Goal: Submit feedback/report problem

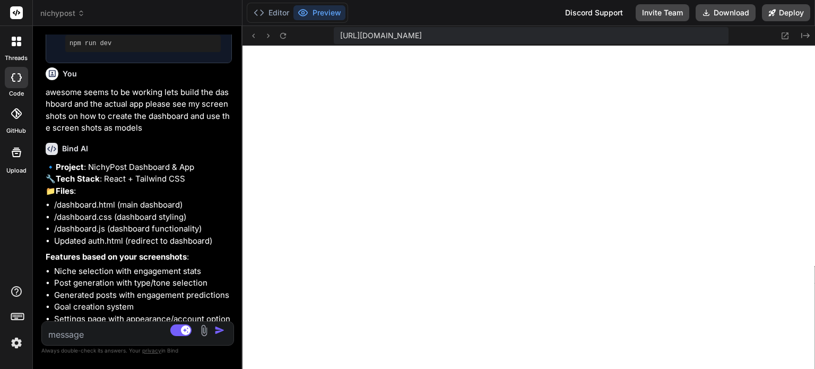
scroll to position [2762, 0]
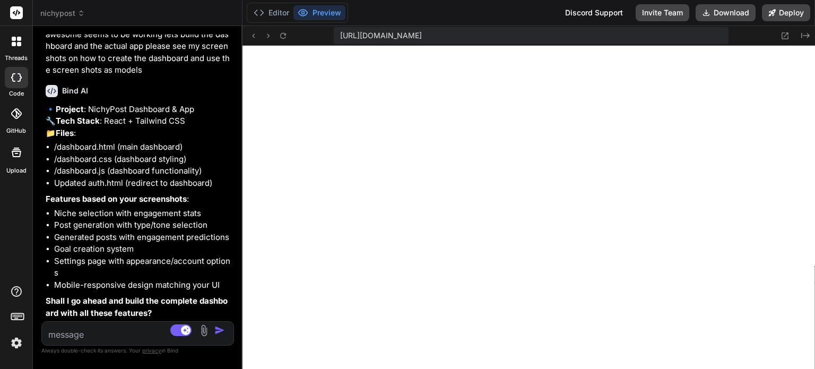
click at [136, 333] on textarea at bounding box center [122, 331] width 160 height 19
type textarea "y"
type textarea "x"
type textarea "ye"
type textarea "x"
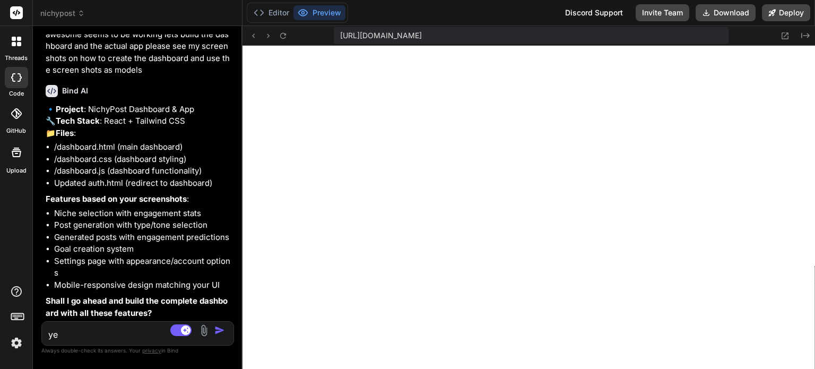
type textarea "yes"
type textarea "x"
type textarea "yes"
type textarea "x"
type textarea "yes g"
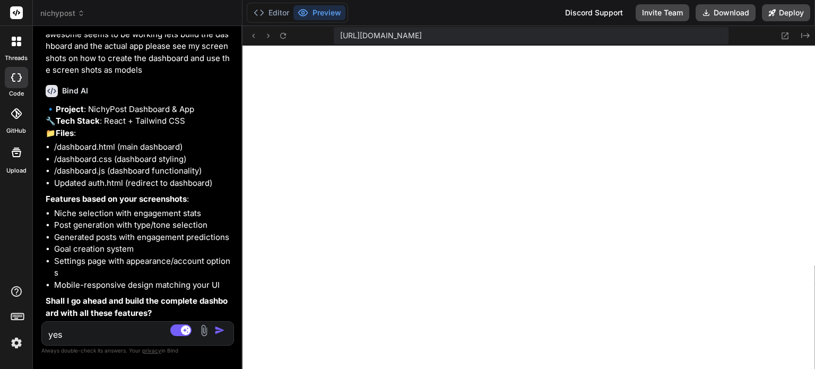
type textarea "x"
type textarea "yes go"
type textarea "x"
type textarea "yes go"
type textarea "x"
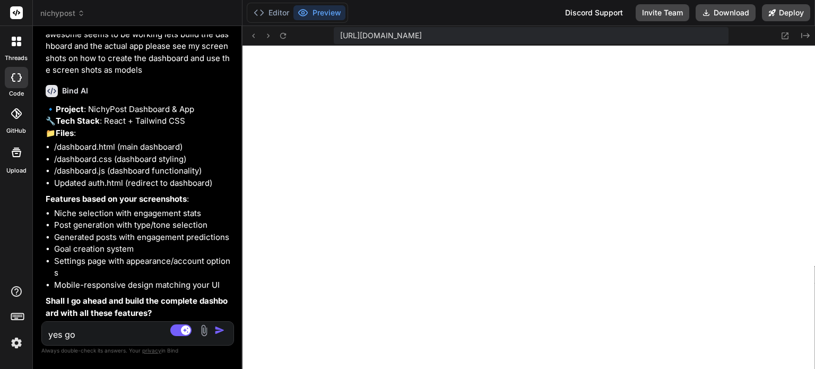
type textarea "yes go a"
type textarea "x"
type textarea "yes go ag"
type textarea "x"
type textarea "yes go a"
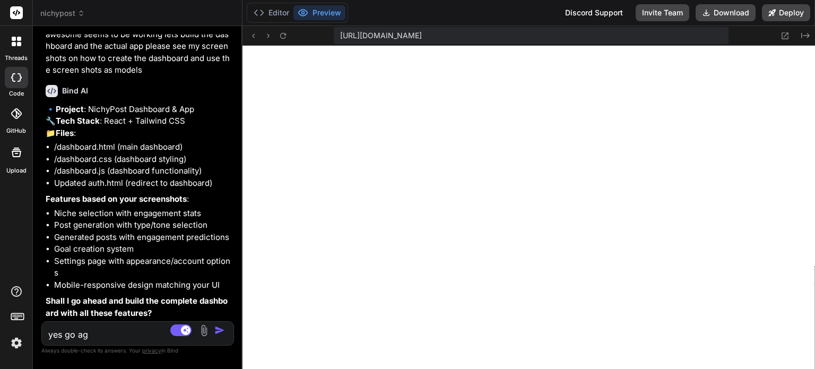
type textarea "x"
type textarea "yes go ah"
type textarea "x"
type textarea "yes go ahe"
type textarea "x"
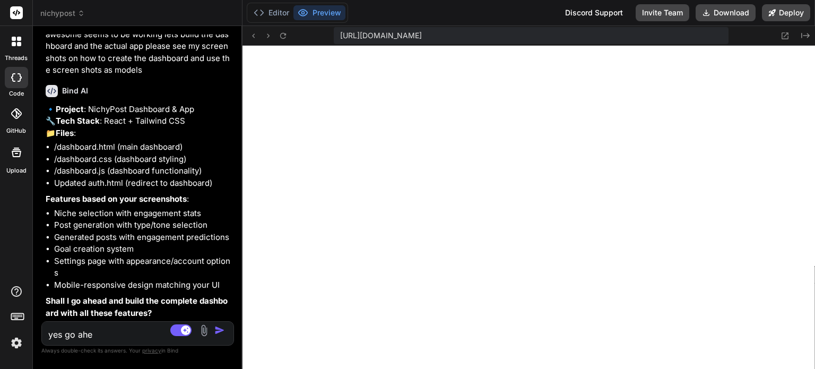
type textarea "yes go ahea"
type textarea "x"
type textarea "yes go ahead"
type textarea "x"
type textarea "yes go ahead"
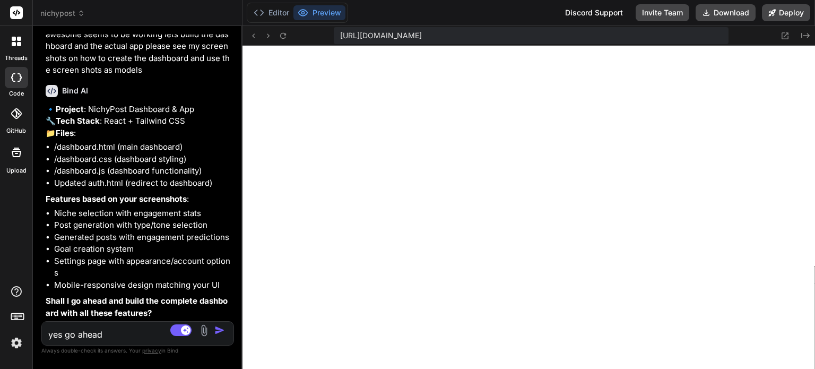
type textarea "x"
type textarea "yes go ahead a"
type textarea "x"
type textarea "yes go ahead an"
type textarea "x"
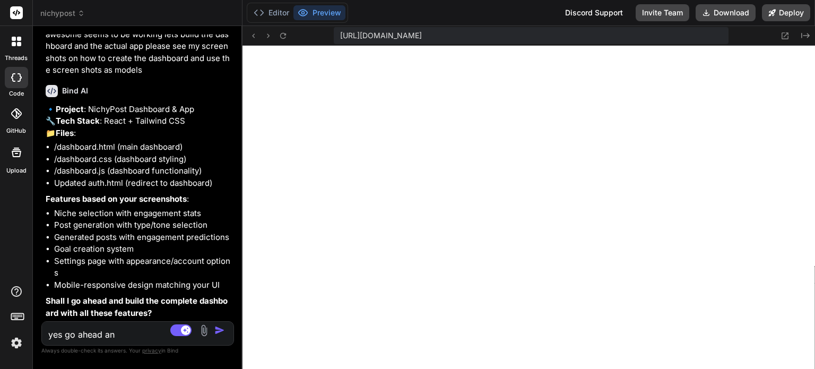
type textarea "yes go ahead and"
type textarea "x"
type textarea "yes go ahead and"
type textarea "x"
type textarea "yes go ahead and b"
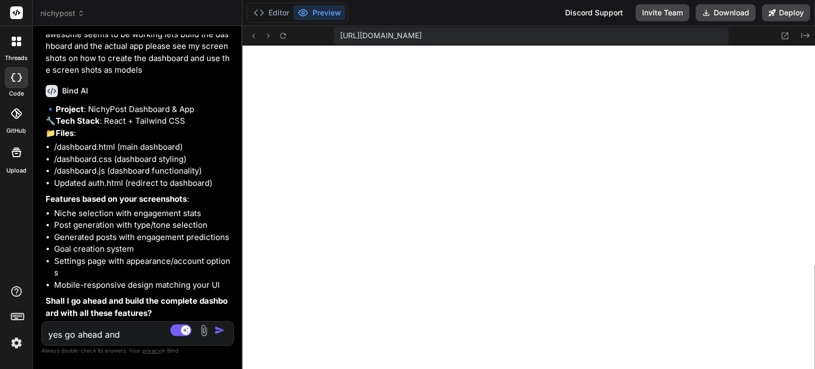
type textarea "x"
type textarea "yes go ahead and bu"
type textarea "x"
type textarea "yes go ahead and bui"
type textarea "x"
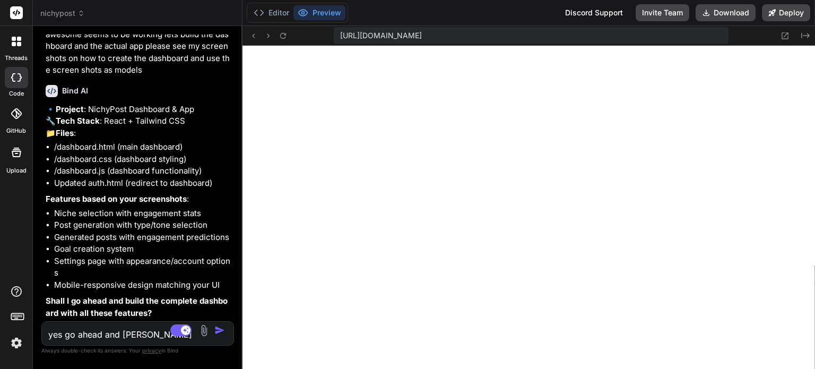
type textarea "yes go ahead and buil"
type textarea "x"
type textarea "yes go ahead and build"
type textarea "x"
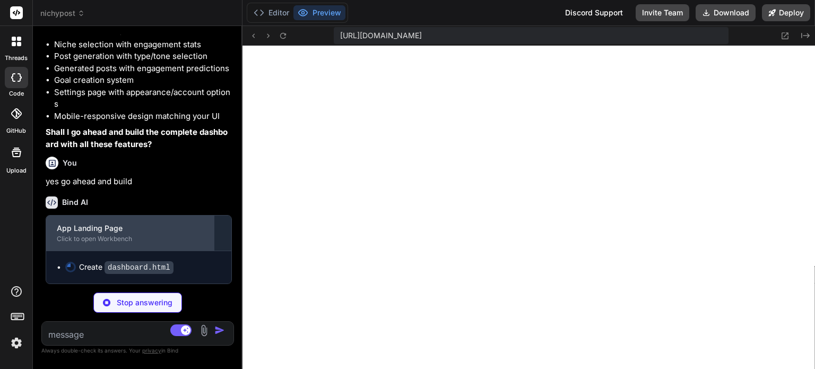
scroll to position [2930, 0]
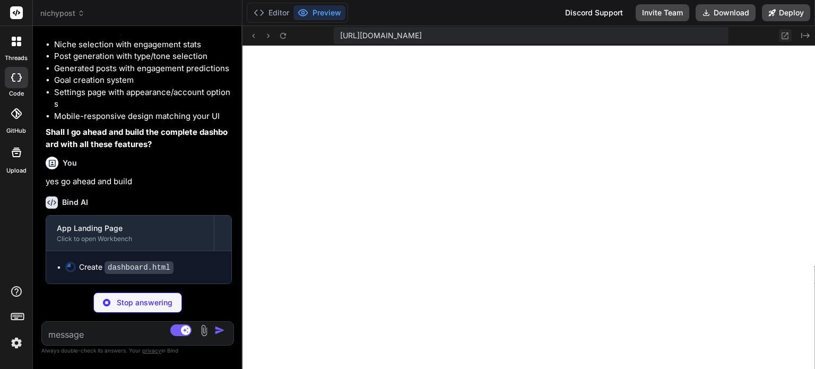
click at [789, 35] on icon at bounding box center [785, 35] width 9 height 9
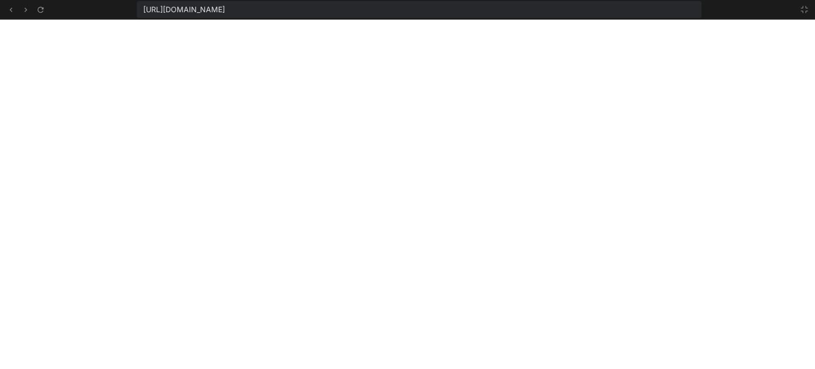
scroll to position [1743, 0]
type textarea "x"
type textarea "</div> <script src="dashboard.js"></script> </body> </html>"
type textarea "x"
type textarea "}"
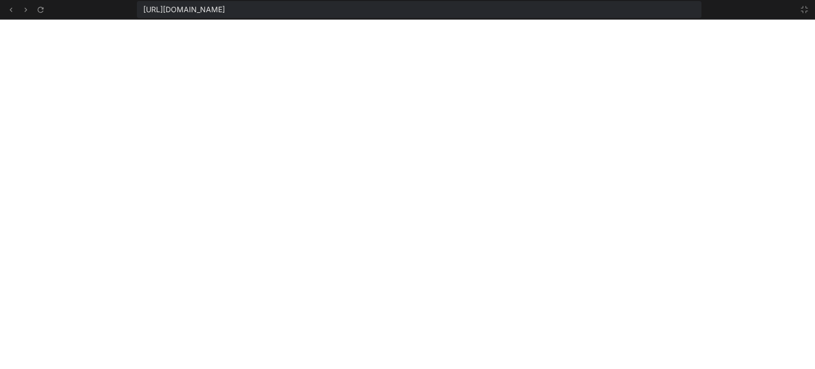
type textarea "x"
type textarea "} } }); }, 10000); // Update every 10 seconds } // Start real-time updates simu…"
type textarea "x"
type textarea "<div class="modal-footer"> <button class="btn-modal-primary" id="goToDashboard"…"
type textarea "x"
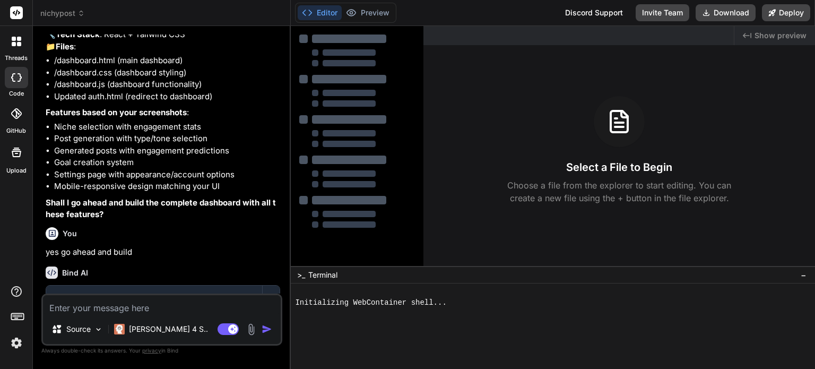
scroll to position [679, 0]
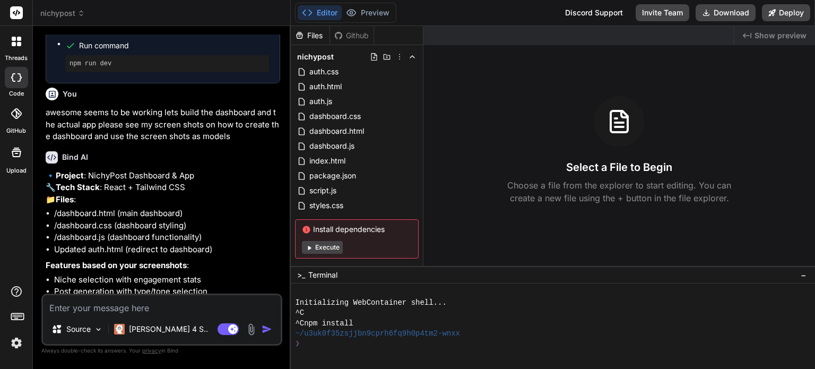
type textarea "x"
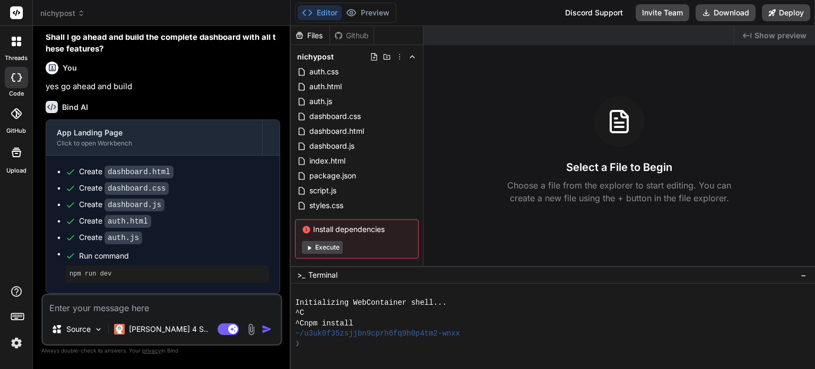
scroll to position [1043, 0]
click at [133, 308] on textarea at bounding box center [162, 304] width 238 height 19
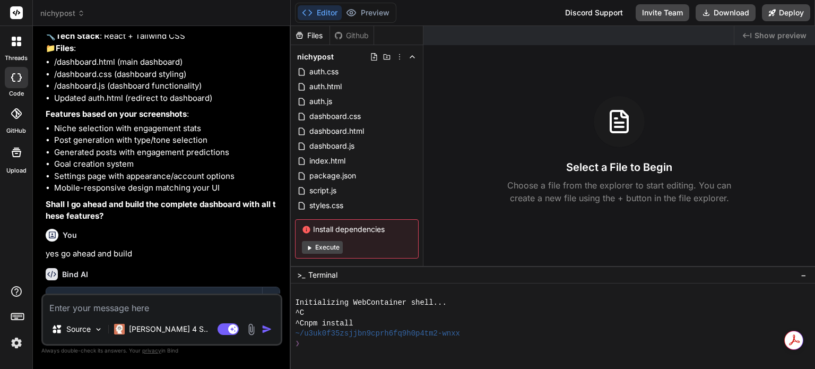
scroll to position [1043, 0]
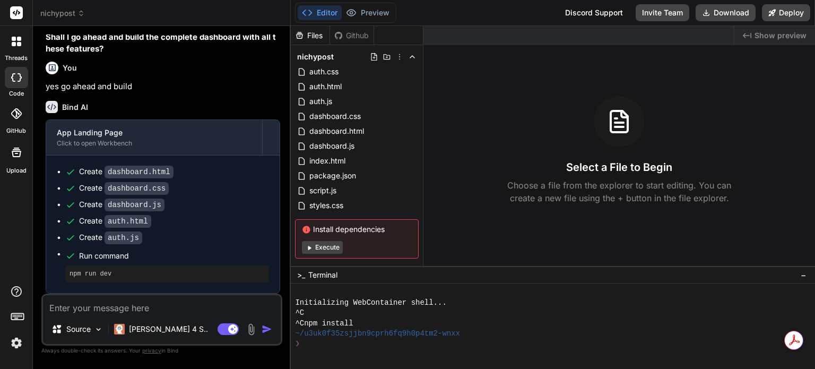
click at [159, 309] on textarea at bounding box center [162, 304] width 238 height 19
click at [193, 311] on textarea at bounding box center [162, 304] width 238 height 19
type textarea "x"
type textarea "I"
type textarea "x"
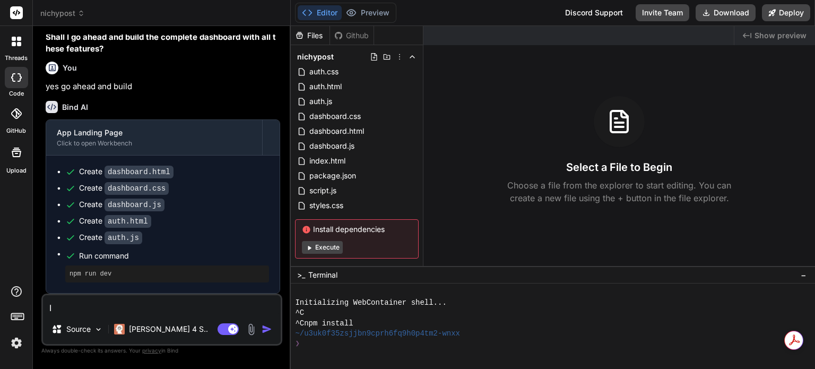
type textarea "I'"
type textarea "x"
type textarea "I'm"
type textarea "x"
type textarea "I'm n"
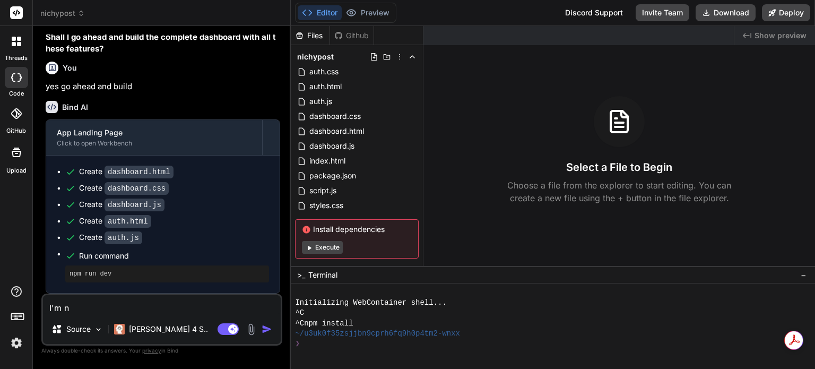
type textarea "x"
type textarea "I'm no"
type textarea "x"
type textarea "I'm not"
type textarea "x"
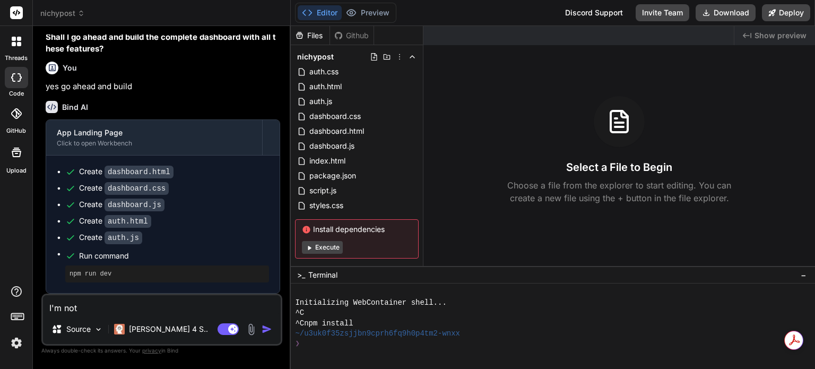
type textarea "I'm not"
type textarea "x"
type textarea "I'm not a"
type textarea "x"
type textarea "I'm not ab"
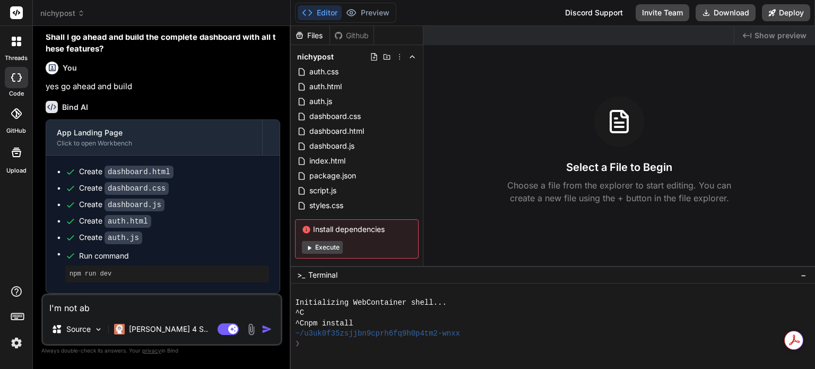
type textarea "x"
type textarea "I'm not abl"
type textarea "x"
type textarea "I'm not able"
type textarea "x"
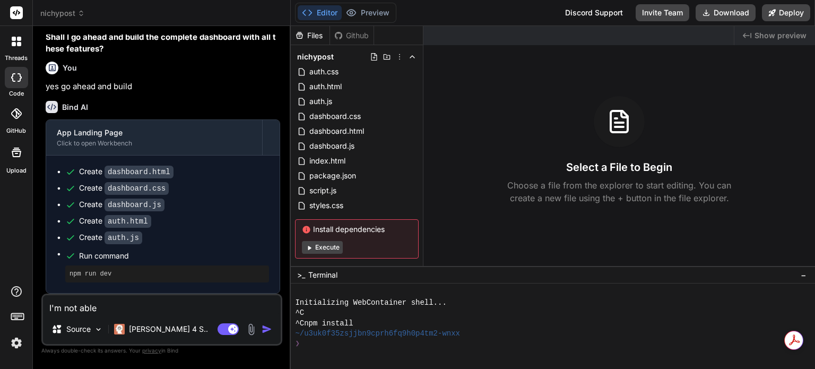
type textarea "I'm not able"
type textarea "x"
type textarea "I'm not able t"
type textarea "x"
type textarea "I'm not able to"
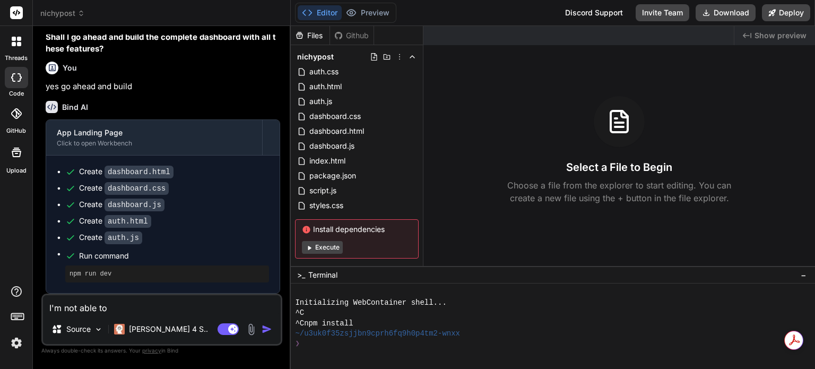
type textarea "x"
type textarea "I'm not able to"
type textarea "x"
type textarea "I'm not able to g"
type textarea "x"
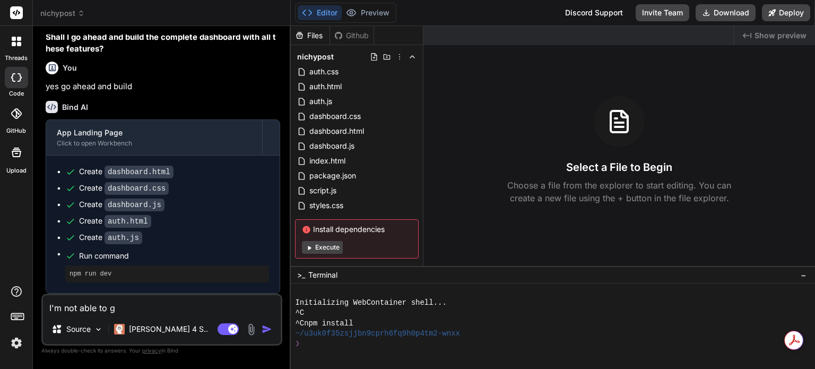
type textarea "I'm not able to ge"
type textarea "x"
type textarea "I'm not able to get"
type textarea "x"
type textarea "I'm not able to get"
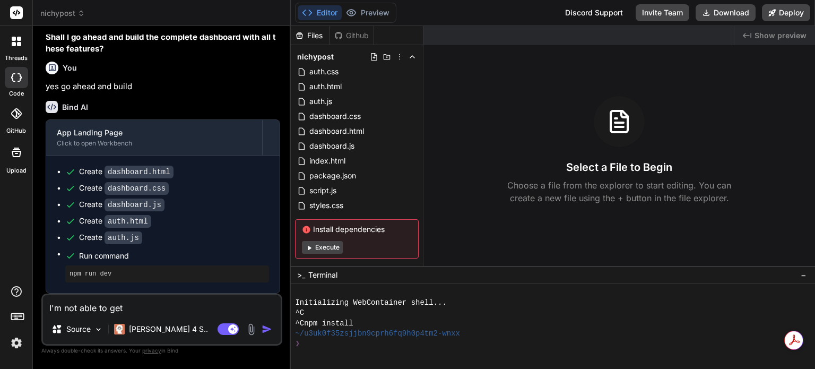
type textarea "x"
type textarea "I'm not able to get t"
type textarea "x"
type textarea "I'm not able to get th"
type textarea "x"
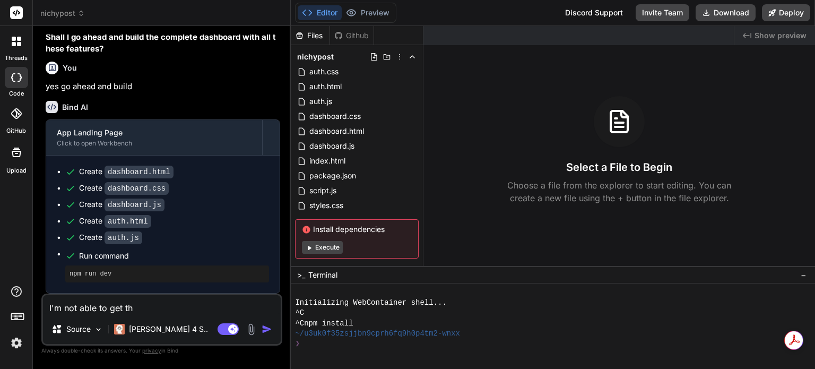
type textarea "I'm not able to get the"
type textarea "x"
type textarea "I'm not able to get the"
type textarea "x"
type textarea "I'm not able to get the ""
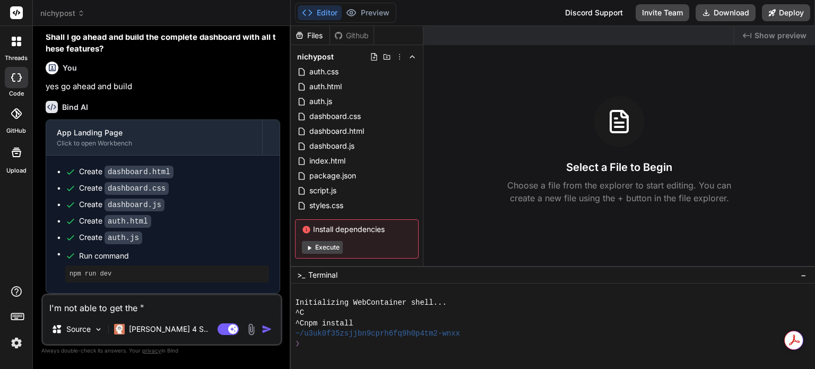
type textarea "x"
type textarea "I'm not able to get the "R"
type textarea "x"
type textarea "I'm not able to get the "Re"
type textarea "x"
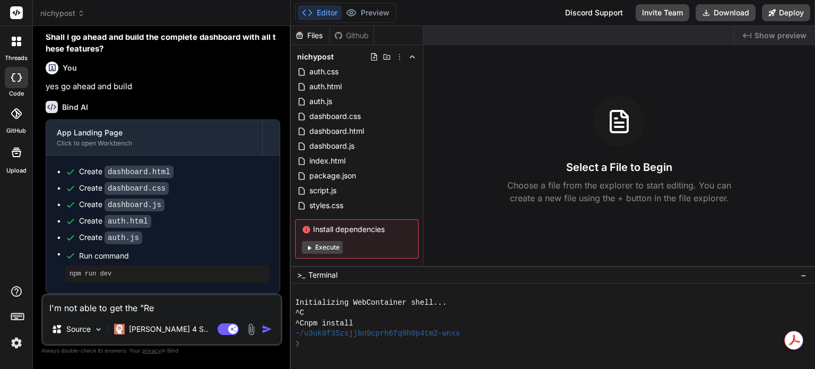
type textarea "I'm not able to get the "R"
type textarea "x"
type textarea "I'm not able to get the ""
type textarea "x"
type textarea "I'm not able to get the "P"
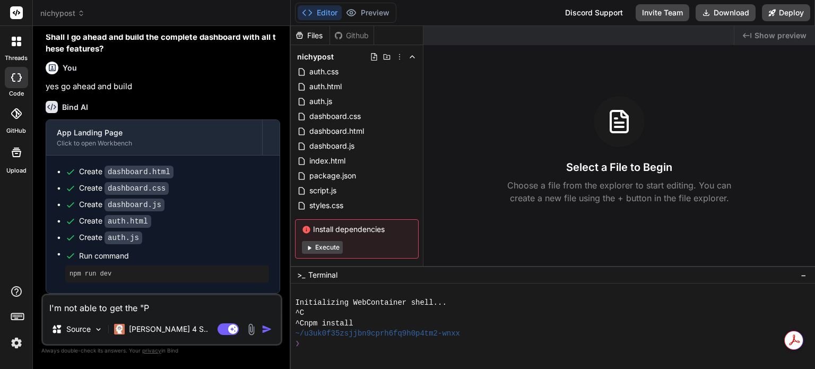
type textarea "x"
type textarea "I'm not able to get the "Pr"
type textarea "x"
type textarea "I'm not able to get the "Pre"
type textarea "x"
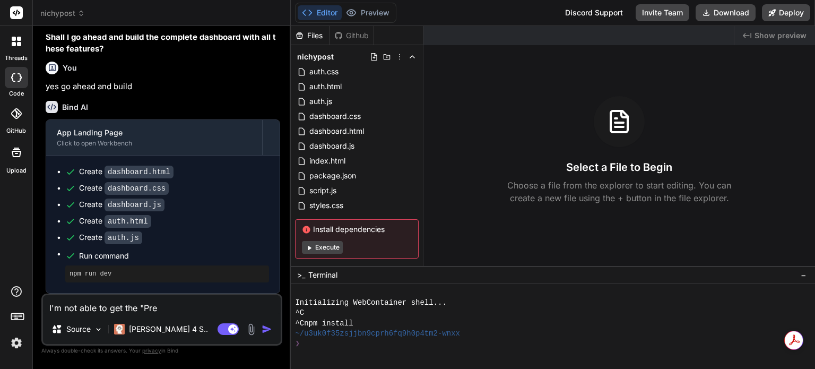
type textarea "I'm not able to get the "Prev"
type textarea "x"
type textarea "I'm not able to get the "Previ"
type textarea "x"
type textarea "I'm not able to get the "Previe"
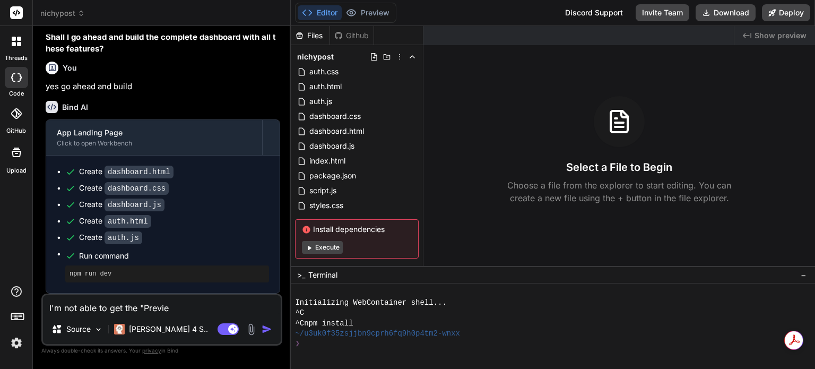
type textarea "x"
type textarea "I'm not able to get the "Preview"
type textarea "x"
type textarea "I'm not able to get the "Preview""
type textarea "x"
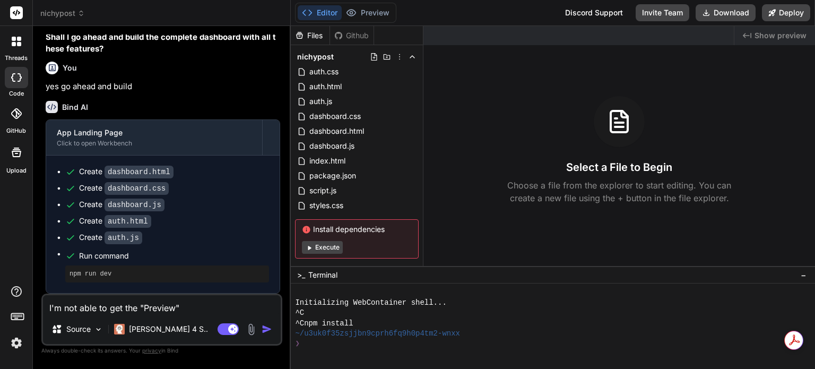
type textarea "I'm not able to get the "Preview""
type textarea "x"
type textarea "I'm not able to get the "Preview" b"
type textarea "x"
type textarea "I'm not able to get the "Preview" bu"
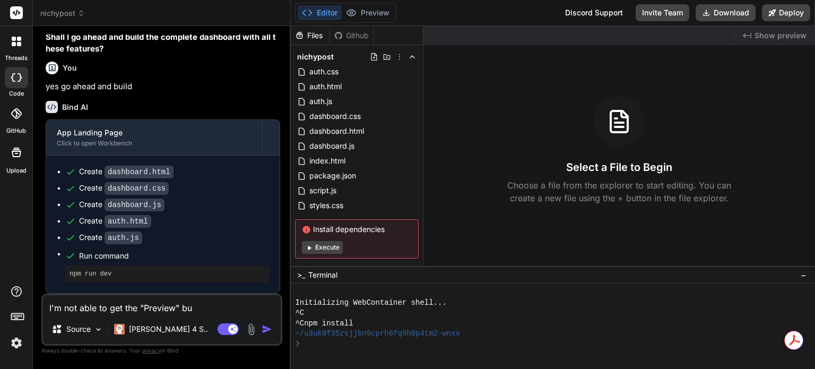
type textarea "x"
type textarea "I'm not able to get the "Preview" but"
type textarea "x"
type textarea "I'm not able to get the "Preview" butt"
type textarea "x"
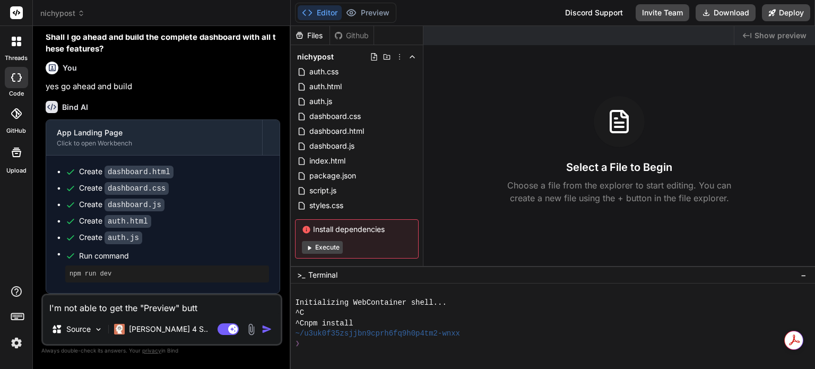
type textarea "I'm not able to get the "Preview" butto"
type textarea "x"
type textarea "I'm not able to get the "Preview" button"
type textarea "x"
type textarea "I'm not able to get the "Preview" button"
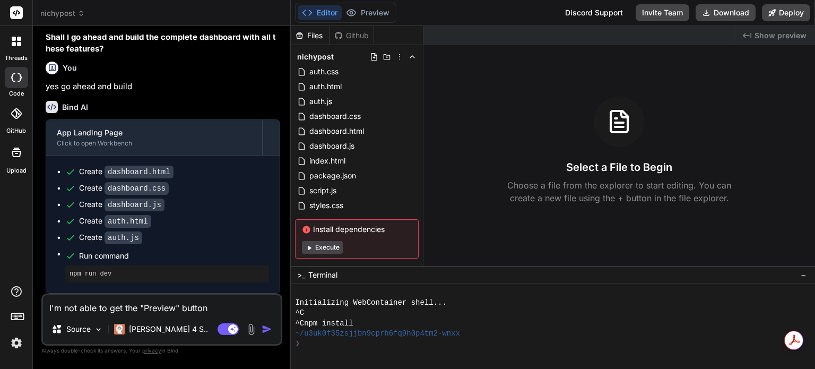
type textarea "x"
type textarea "I'm not able to get the "Preview" button t"
type textarea "x"
type textarea "I'm not able to get the "Preview" button to"
type textarea "x"
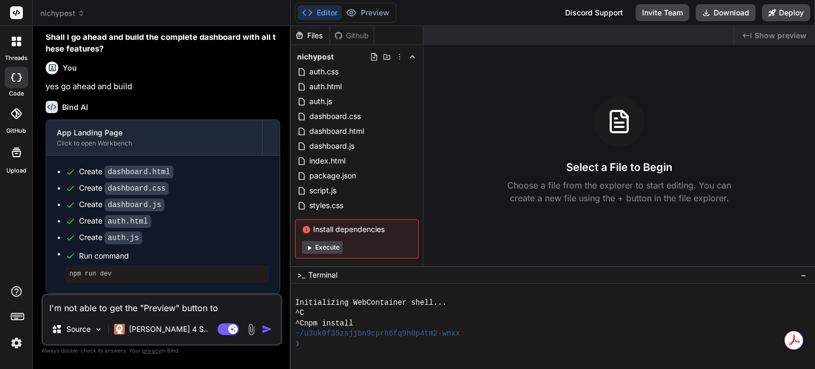
type textarea "I'm not able to get the "Preview" button to"
type textarea "x"
type textarea "I'm not able to get the "Preview" button to a"
type textarea "x"
type textarea "I'm not able to get the "Preview" button to ap"
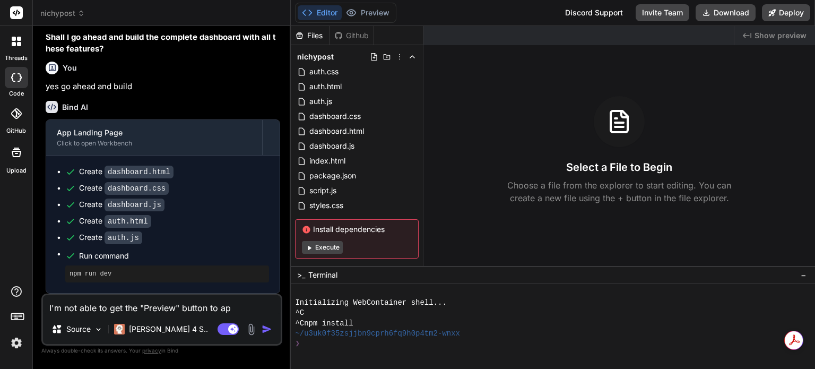
type textarea "x"
type textarea "I'm not able to get the "Preview" button to appe"
type textarea "x"
type textarea "I'm not able to get the "Preview" button to appea"
type textarea "x"
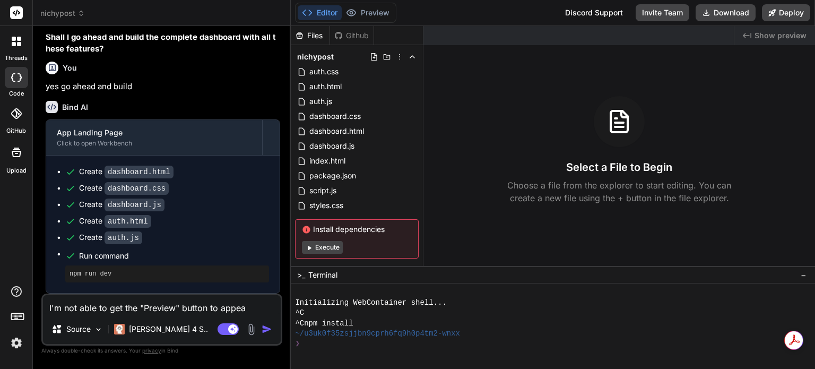
type textarea "I'm not able to get the "Preview" button to appear"
type textarea "x"
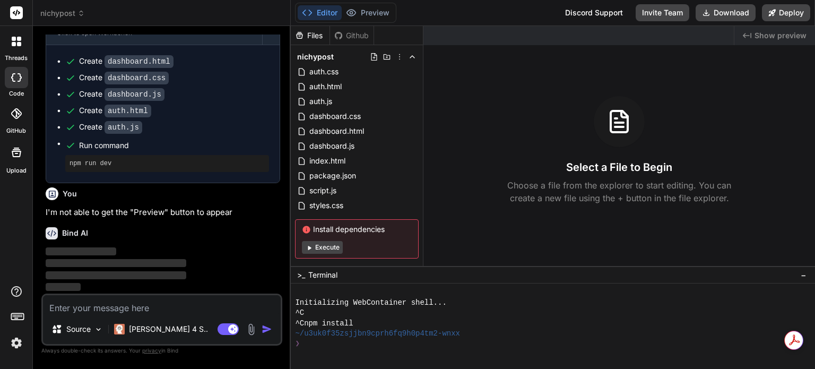
scroll to position [1153, 0]
type textarea "x"
type textarea "t"
type textarea "x"
type textarea "to"
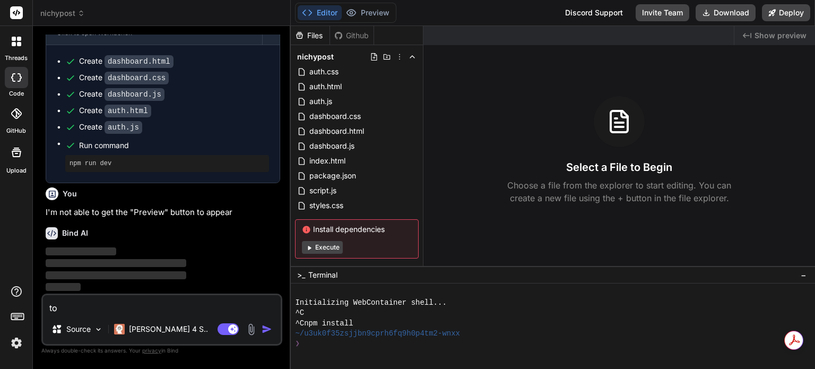
type textarea "x"
type textarea "to"
type textarea "x"
type textarea "to o"
type textarea "x"
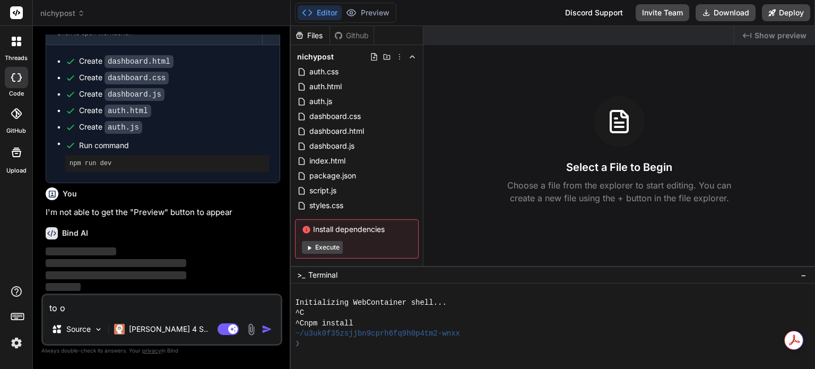
type textarea "to op"
type textarea "x"
type textarea "to ope"
type textarea "x"
type textarea "to open"
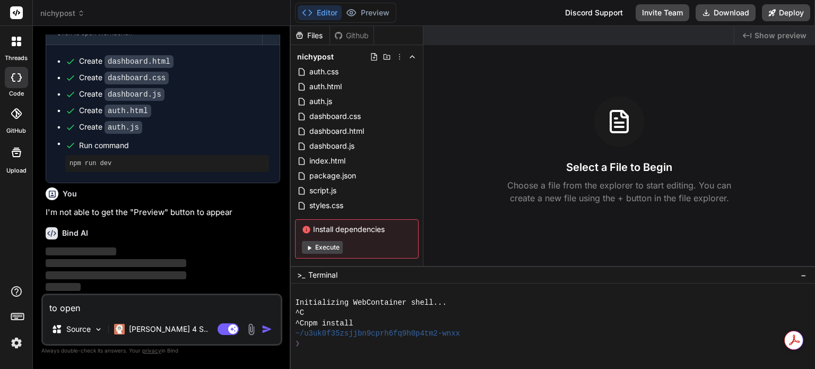
type textarea "x"
type textarea "to open"
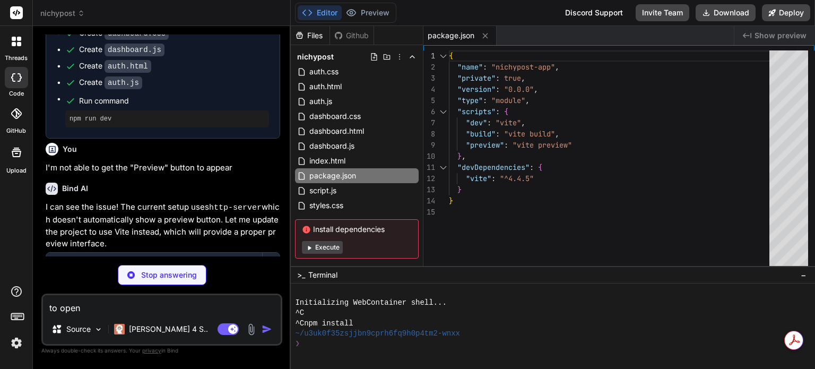
type textarea "x"
type textarea "rollupOptions: { input: { main: 'index.html', auth: 'auth.html', dashboard: 'da…"
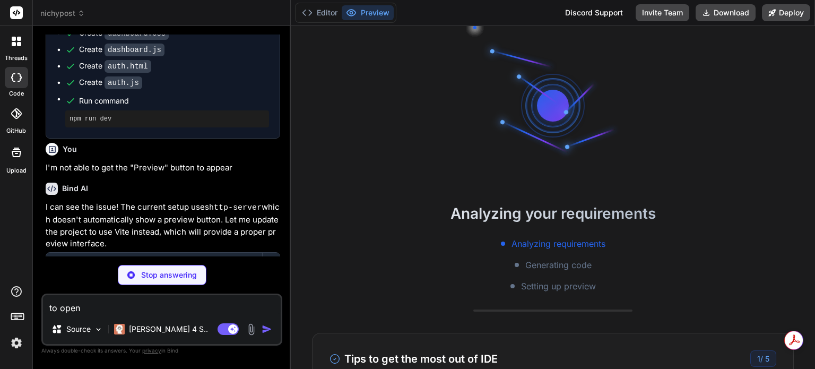
scroll to position [20, 0]
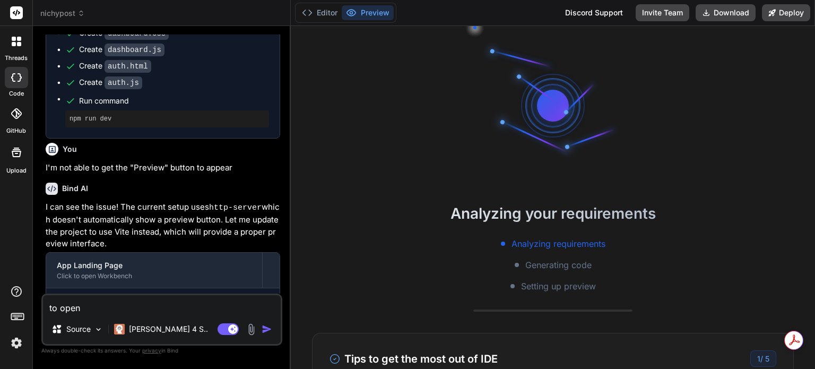
type textarea "x"
type textarea "to open"
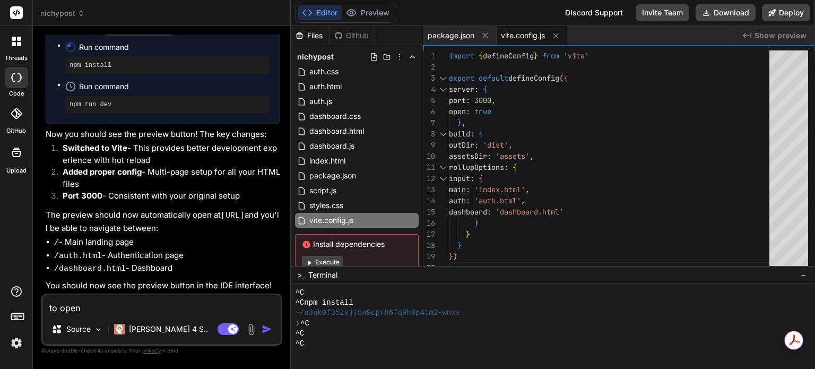
scroll to position [1484, 0]
type textarea "x"
click at [179, 286] on p "You should now see the preview button in the IDE interface!" at bounding box center [163, 286] width 235 height 12
drag, startPoint x: 178, startPoint y: 308, endPoint x: 0, endPoint y: 313, distance: 177.9
click at [0, 313] on div "threads code GitHub Upload nichypost Created with Pixso. Bind AI Web Search Cre…" at bounding box center [407, 184] width 815 height 369
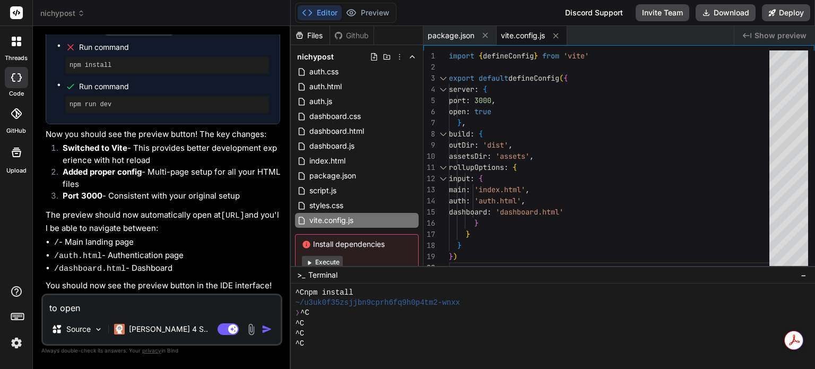
scroll to position [2, 0]
click at [811, 9] on div "Editor Preview Disabled until preview for your project is generated Discord Sup…" at bounding box center [553, 13] width 524 height 26
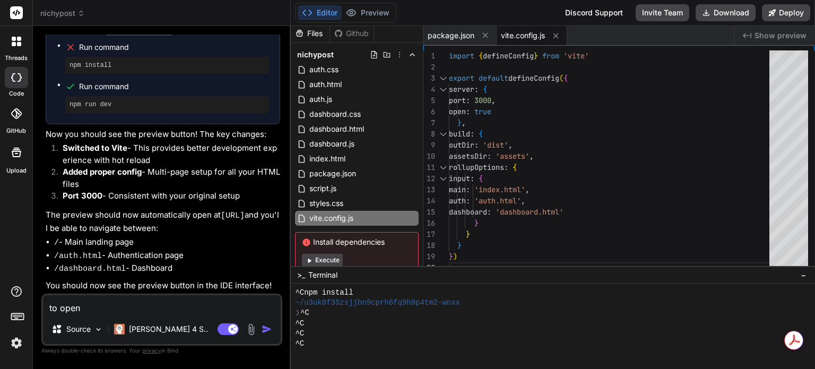
click at [811, 9] on div "Editor Preview Disabled until preview for your project is generated Discord Sup…" at bounding box center [553, 13] width 524 height 26
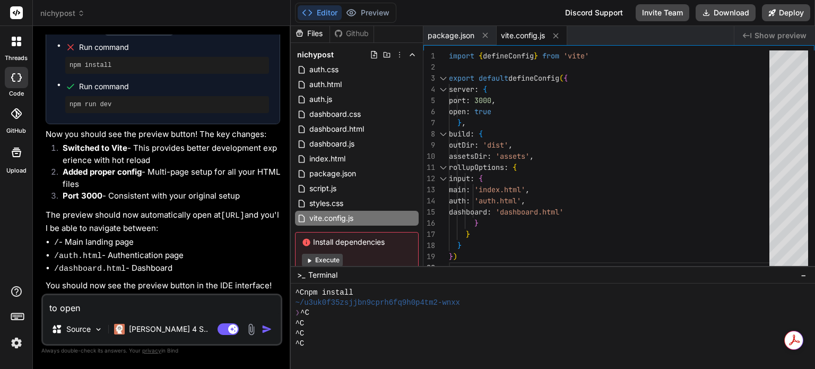
click at [811, 9] on div "Editor Preview Disabled until preview for your project is generated Discord Sup…" at bounding box center [553, 13] width 524 height 26
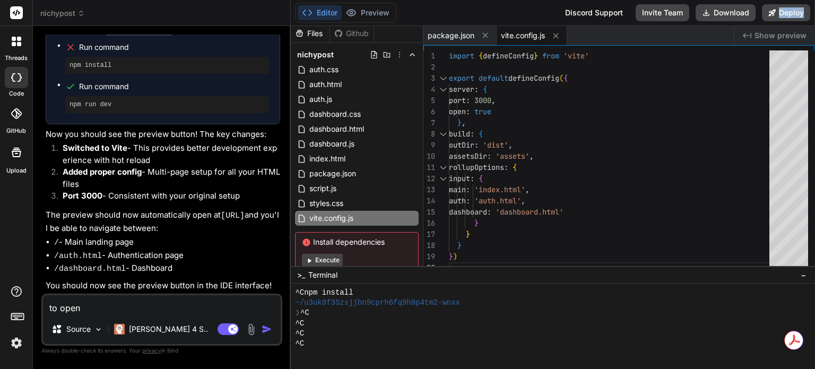
click at [811, 9] on div "Editor Preview Disabled until preview for your project is generated Discord Sup…" at bounding box center [553, 13] width 524 height 26
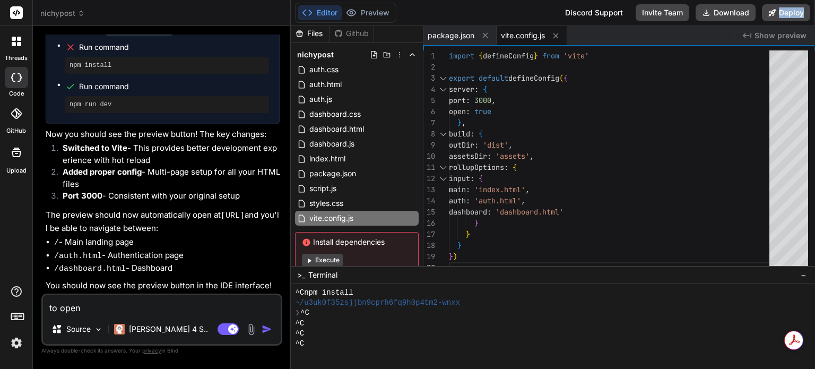
click at [811, 9] on div "Editor Preview Disabled until preview for your project is generated Discord Sup…" at bounding box center [553, 13] width 524 height 26
click at [113, 308] on textarea "to open" at bounding box center [162, 304] width 238 height 19
click at [253, 329] on img at bounding box center [251, 329] width 12 height 12
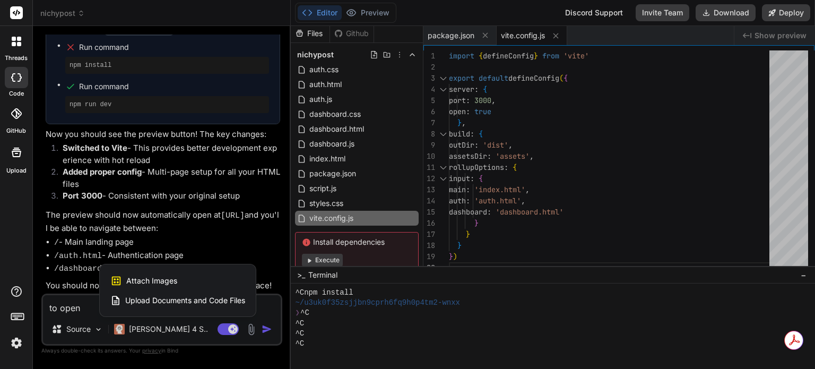
click at [177, 282] on div "Attach Images Image attachments are only supported in Claude and Gemini models." at bounding box center [177, 281] width 135 height 20
type textarea "x"
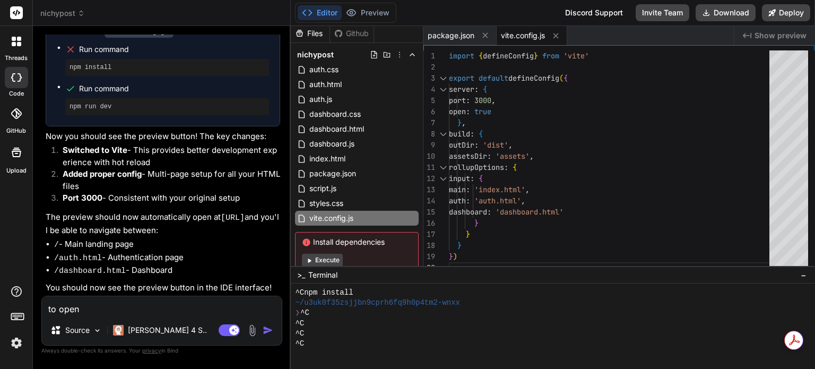
scroll to position [1482, 0]
type input "C:\fakepath\2025-09-16_13-43-48.jpg"
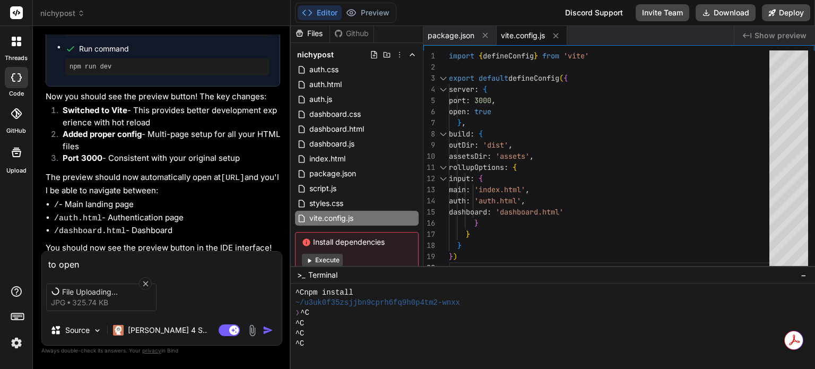
scroll to position [1484, 0]
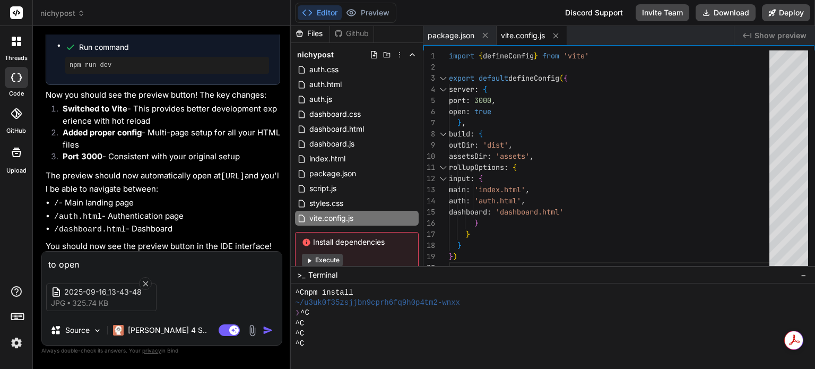
drag, startPoint x: 102, startPoint y: 265, endPoint x: 40, endPoint y: 265, distance: 61.6
click at [40, 265] on div "Bind AI Web Search Created with Pixso. Code Generator You lets change the "Redd…" at bounding box center [162, 197] width 258 height 342
type textarea "x"
type textarea "t"
type textarea "x"
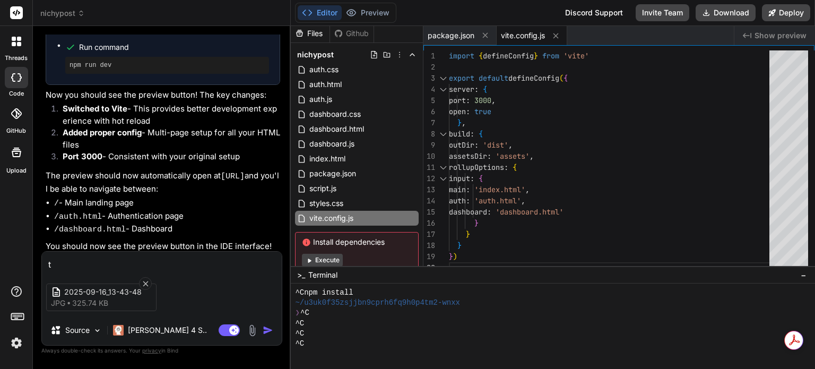
type textarea "th"
type textarea "x"
type textarea "the"
type textarea "x"
type textarea "the"
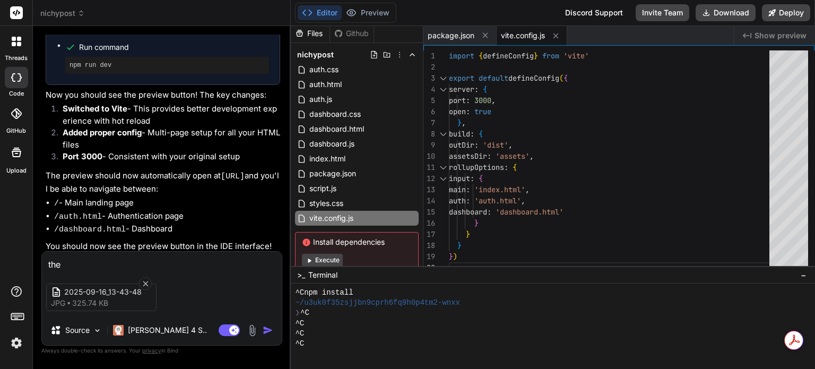
type textarea "x"
type textarea "the P"
type textarea "x"
type textarea "the Pre"
type textarea "x"
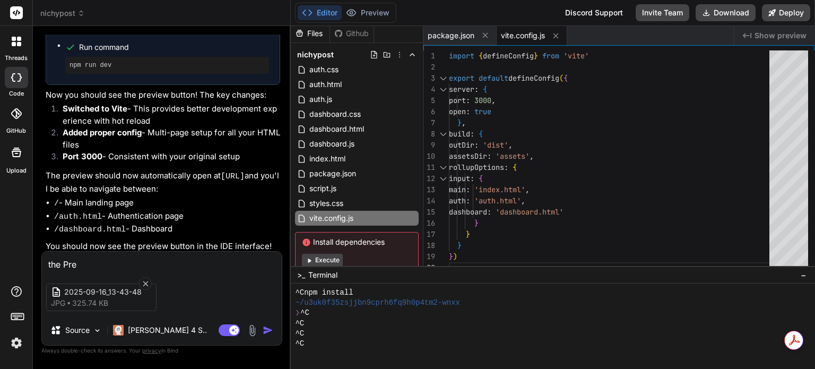
type textarea "the Prev"
type textarea "x"
type textarea "the Previ"
type textarea "x"
type textarea "the Previe"
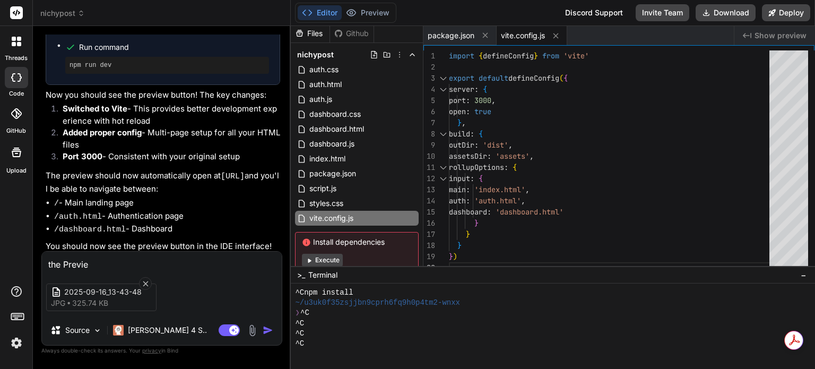
type textarea "x"
type textarea "the Preview"
type textarea "x"
type textarea "the Preview"
type textarea "x"
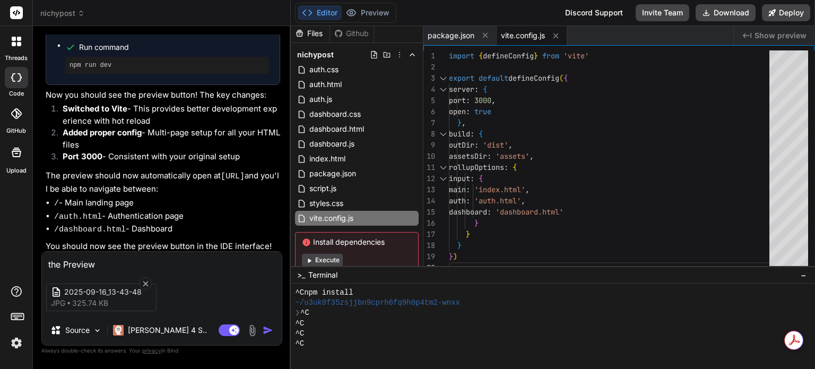
type textarea "the Preview b"
type textarea "x"
type textarea "the Preview bu"
type textarea "x"
type textarea "the Preview but"
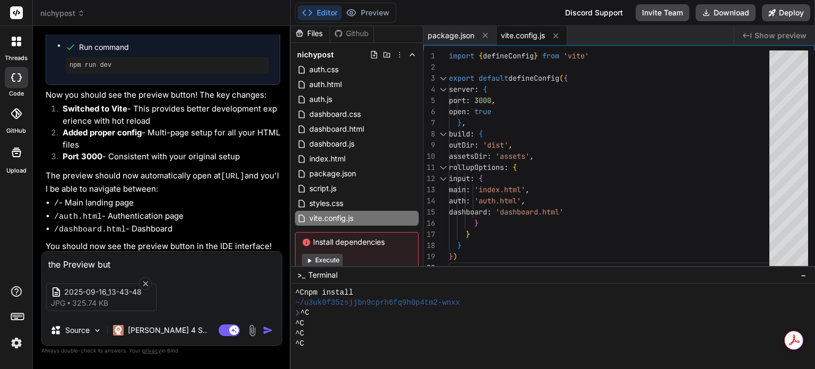
type textarea "x"
type textarea "the Preview butt"
type textarea "x"
type textarea "the Preview butto"
type textarea "x"
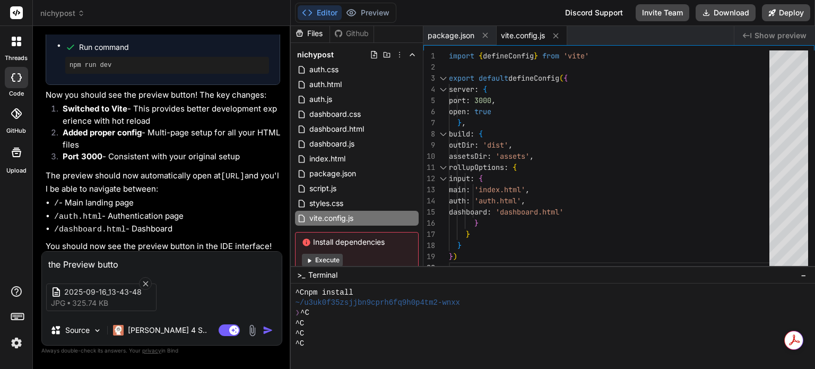
type textarea "the Preview button"
type textarea "x"
type textarea "the Preview button"
type textarea "x"
type textarea "the Preview button i"
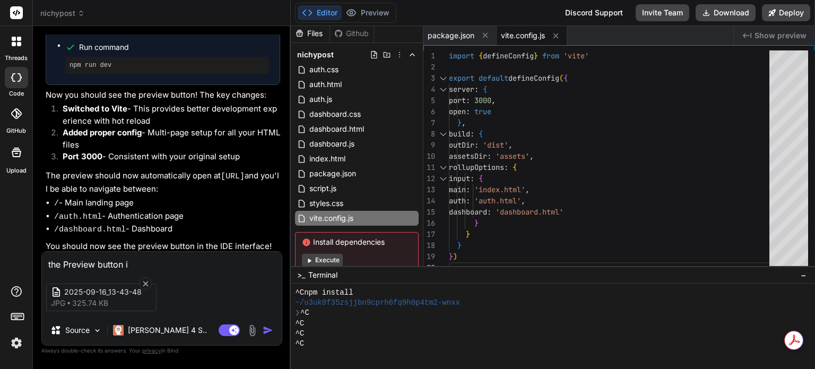
type textarea "x"
type textarea "the Preview button is"
type textarea "x"
type textarea "the Preview button is"
type textarea "x"
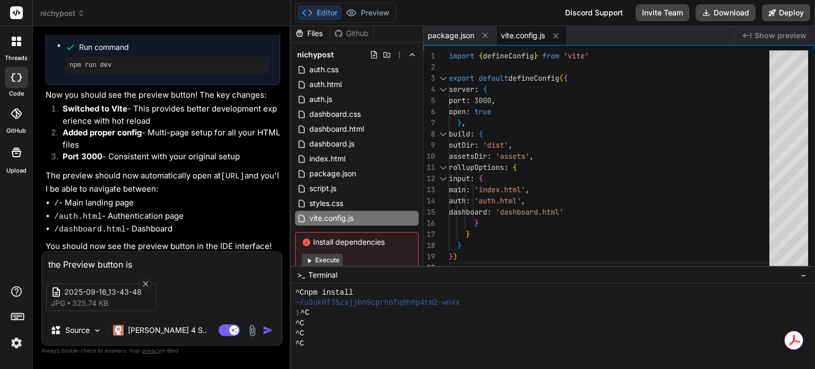
type textarea "the Preview button is n"
type textarea "x"
type textarea "the Preview button is no"
type textarea "x"
type textarea "the Preview button is not"
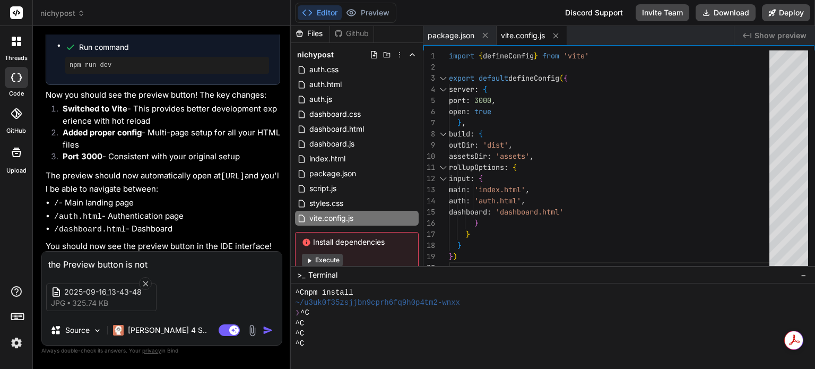
type textarea "x"
type textarea "the Preview button is not"
type textarea "x"
type textarea "the Preview button is not l"
type textarea "x"
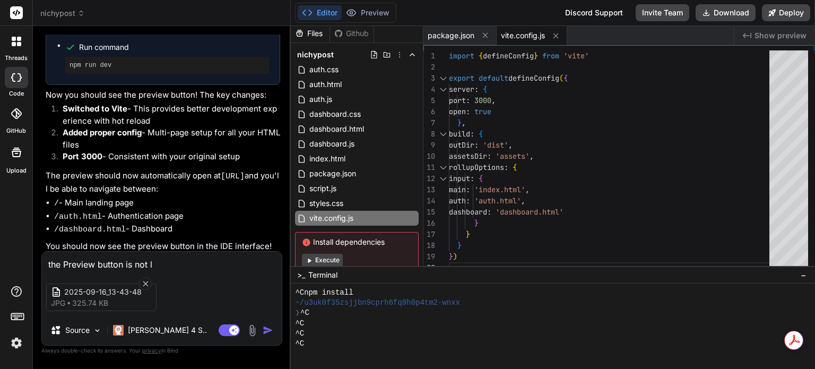
type textarea "the Preview button is not le"
type textarea "x"
type textarea "the Preview button is not let"
type textarea "x"
type textarea "the Preview button is not lett"
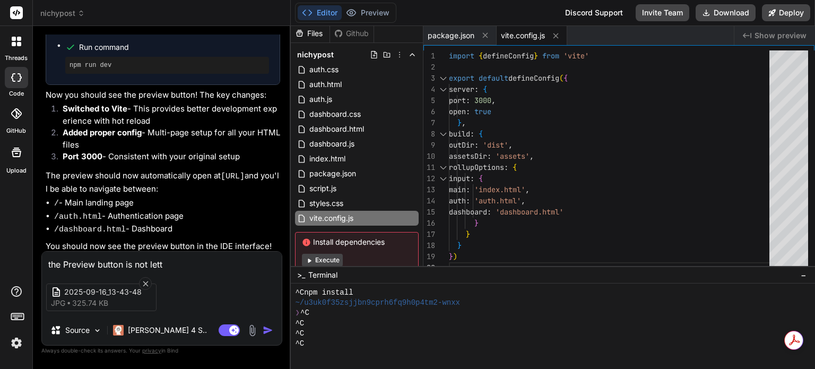
type textarea "x"
type textarea "the Preview button is not letti"
type textarea "x"
type textarea "the Preview button is not lettin"
type textarea "x"
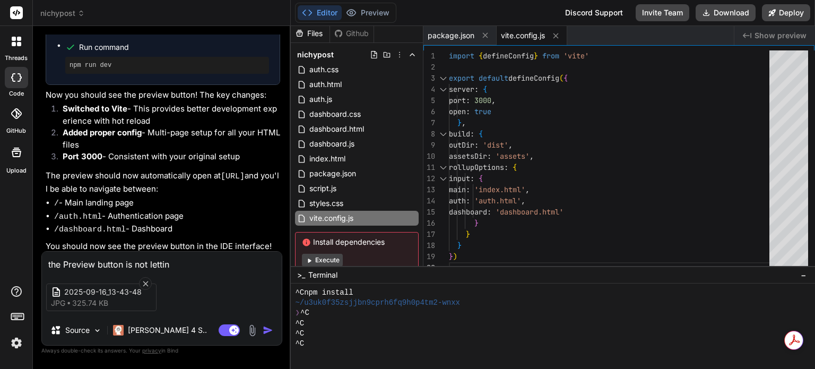
type textarea "the Preview button is not letting"
type textarea "x"
type textarea "the Preview button is not letting"
type textarea "x"
click at [187, 265] on textarea "the Preview button is not letting me click it ad its saying "Disabled until pre…" at bounding box center [162, 255] width 240 height 32
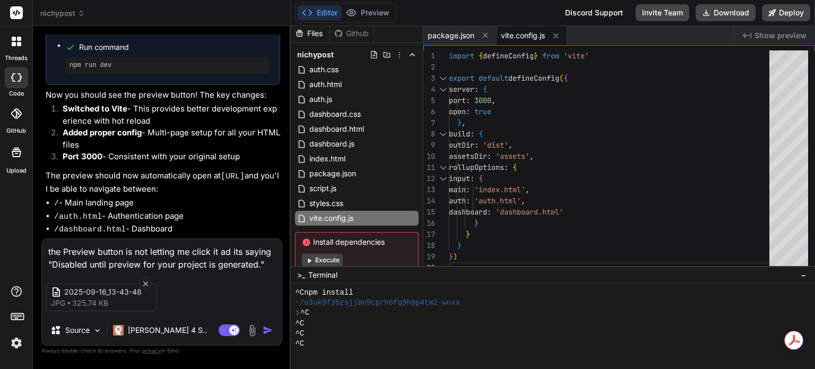
click at [268, 326] on img "button" at bounding box center [268, 330] width 11 height 11
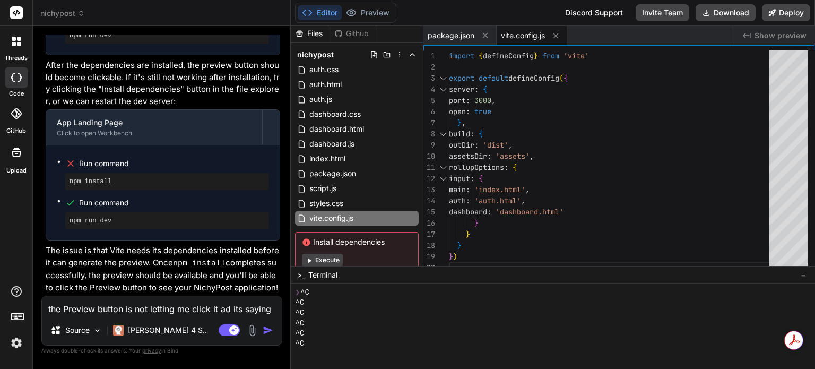
scroll to position [2013, 0]
drag, startPoint x: 331, startPoint y: 261, endPoint x: 318, endPoint y: 262, distance: 12.8
click at [331, 261] on button "Execute" at bounding box center [322, 260] width 41 height 13
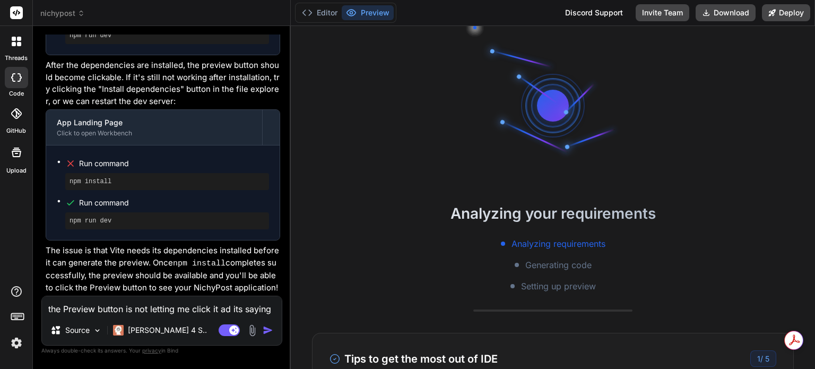
click at [158, 308] on textarea "the Preview button is not letting me click it ad its saying "Disabled until pre…" at bounding box center [162, 305] width 240 height 19
